Goal: Task Accomplishment & Management: Manage account settings

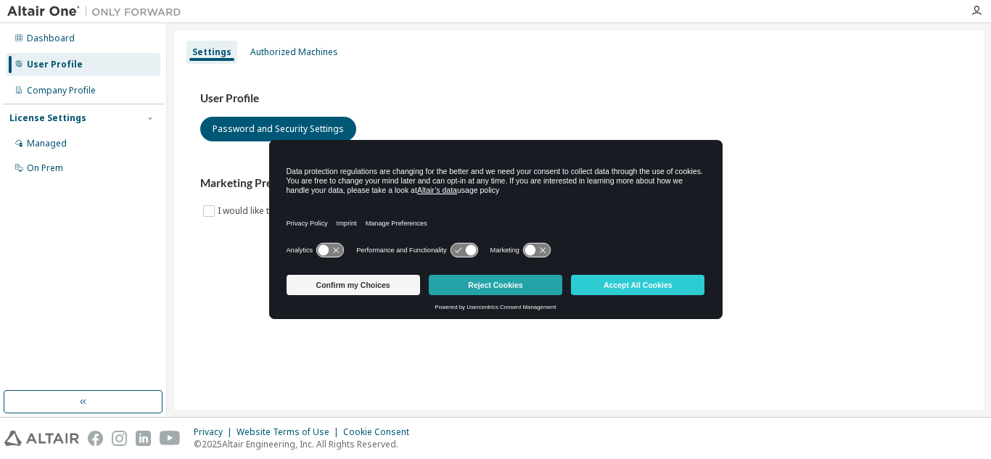
click at [544, 294] on button "Reject Cookies" at bounding box center [495, 285] width 133 height 20
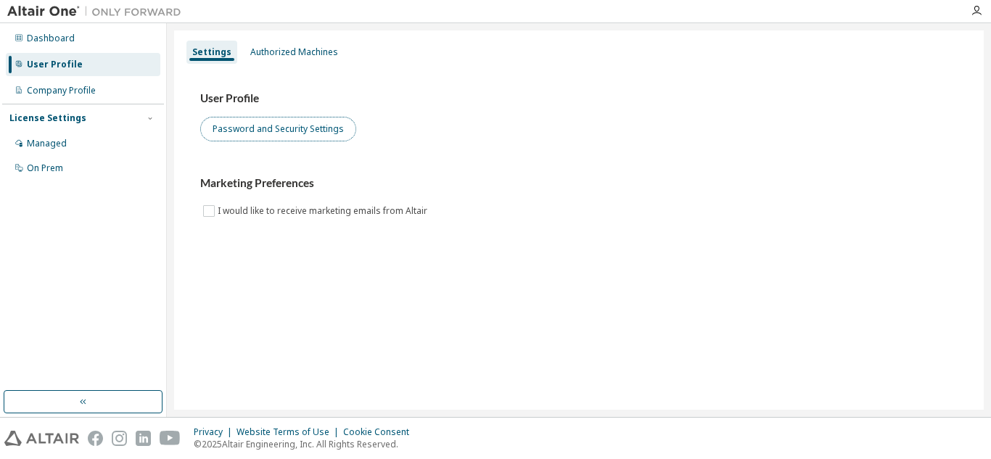
click at [282, 120] on button "Password and Security Settings" at bounding box center [278, 129] width 156 height 25
